Goal: Transaction & Acquisition: Purchase product/service

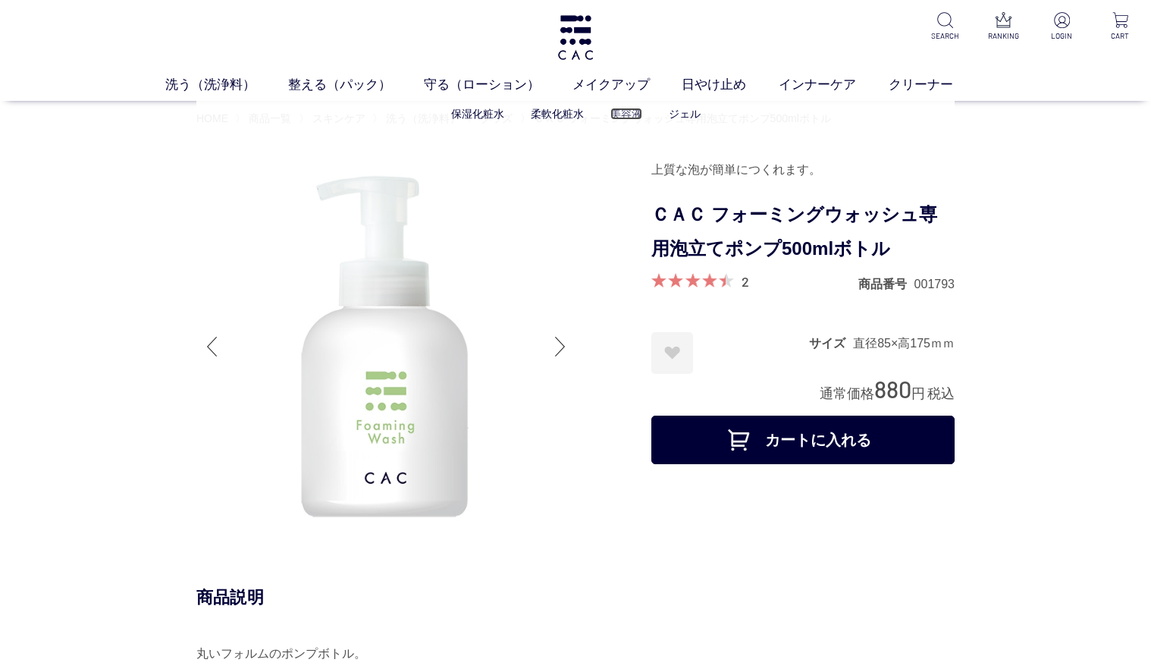
click at [620, 113] on link "美容液" at bounding box center [627, 114] width 32 height 12
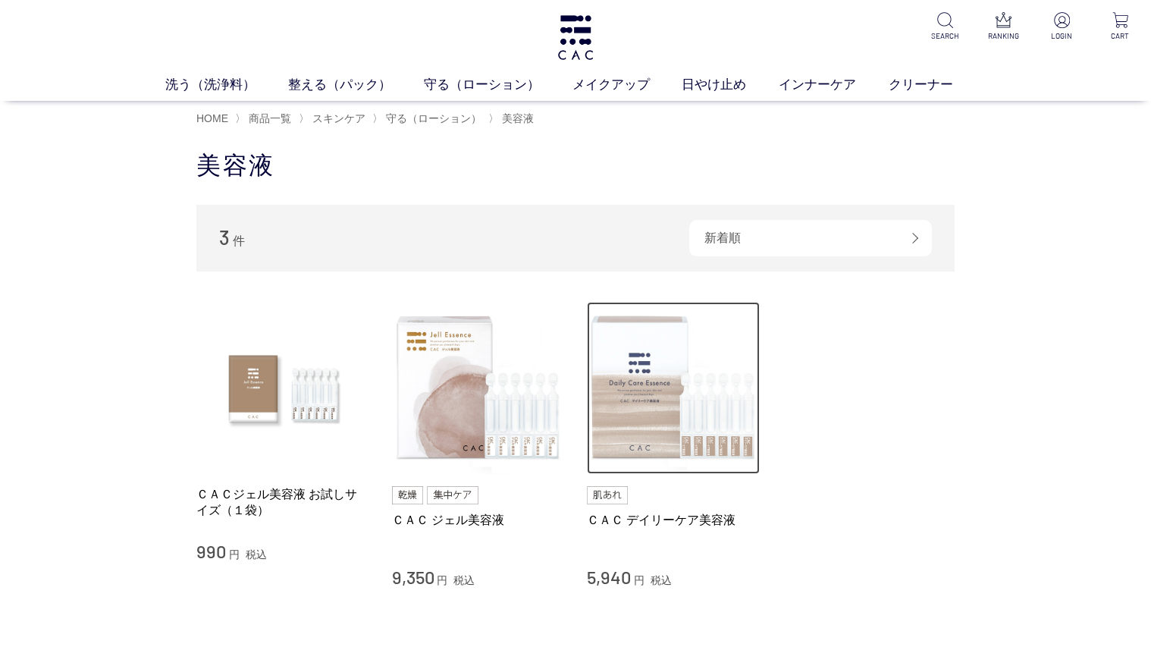
click at [633, 392] on img at bounding box center [673, 388] width 173 height 173
